Goal: Check status: Check status

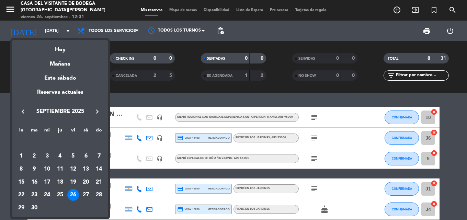
scroll to position [103, 0]
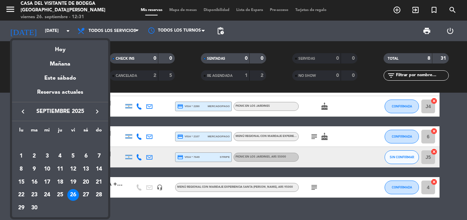
click at [37, 32] on div at bounding box center [233, 110] width 467 height 220
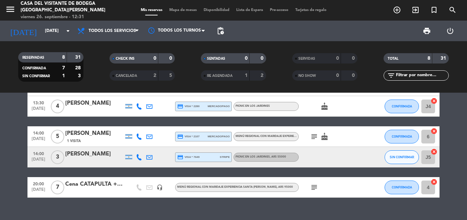
click at [42, 32] on input "[DATE]" at bounding box center [71, 31] width 58 height 12
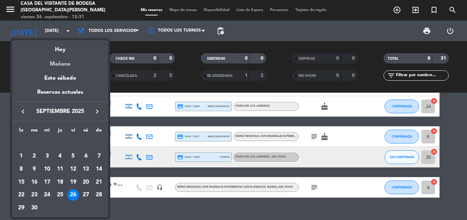
click at [67, 65] on div "Mañana" at bounding box center [60, 62] width 96 height 14
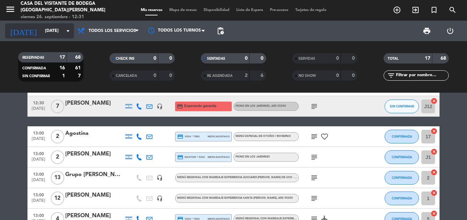
click at [68, 31] on icon "arrow_drop_down" at bounding box center [68, 31] width 8 height 8
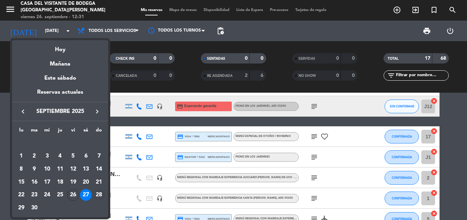
click at [101, 198] on div "28" at bounding box center [99, 195] width 12 height 12
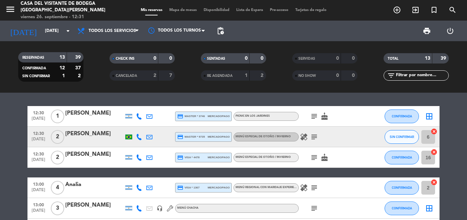
scroll to position [0, 0]
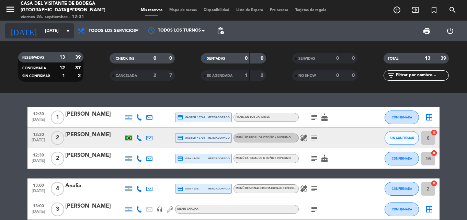
click at [46, 28] on input "[DATE]" at bounding box center [71, 31] width 58 height 12
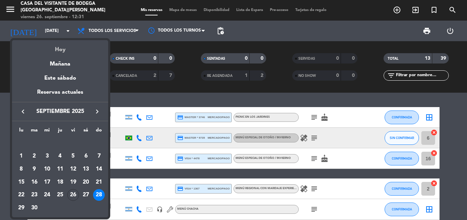
click at [60, 51] on div "Hoy" at bounding box center [60, 47] width 96 height 14
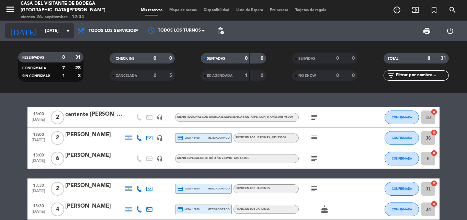
click at [70, 31] on icon "arrow_drop_down" at bounding box center [68, 31] width 8 height 8
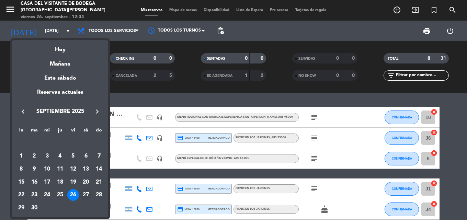
click at [86, 196] on div "27" at bounding box center [86, 195] width 12 height 12
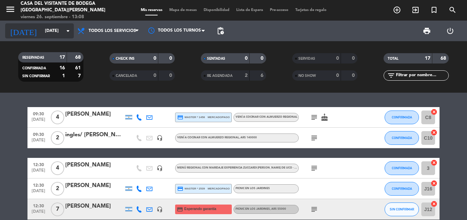
click at [42, 31] on input "[DATE]" at bounding box center [71, 31] width 58 height 12
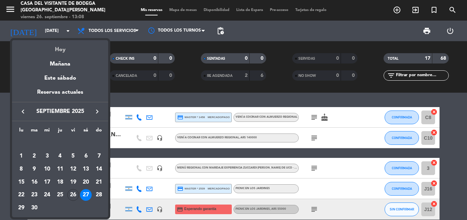
click at [55, 48] on div "Hoy" at bounding box center [60, 47] width 96 height 14
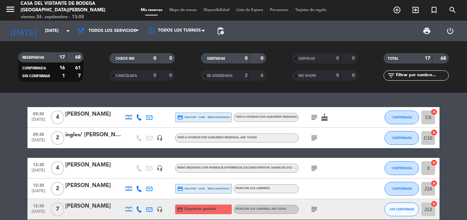
type input "[DATE]"
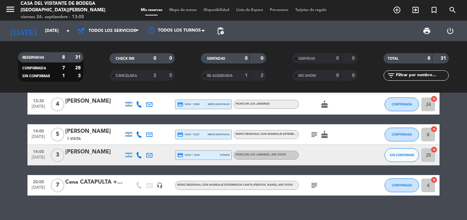
scroll to position [115, 0]
